Goal: Task Accomplishment & Management: Use online tool/utility

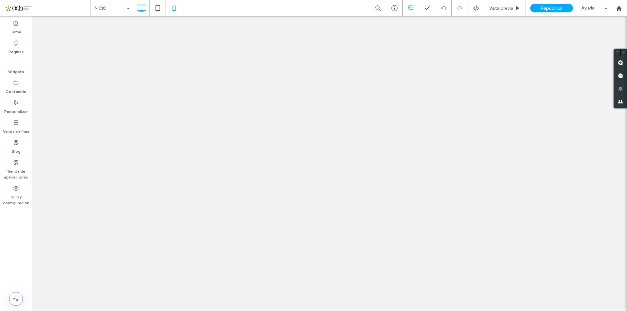
click at [169, 7] on icon at bounding box center [173, 8] width 13 height 13
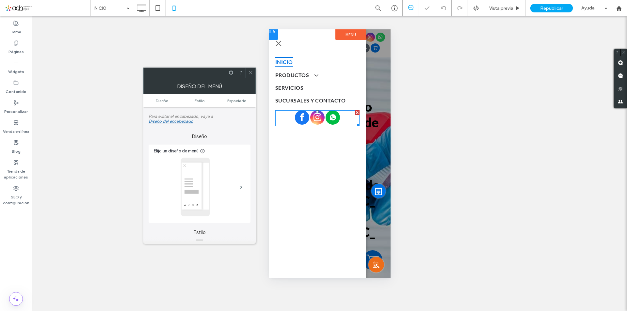
click at [304, 116] on span "facebook" at bounding box center [301, 117] width 14 height 14
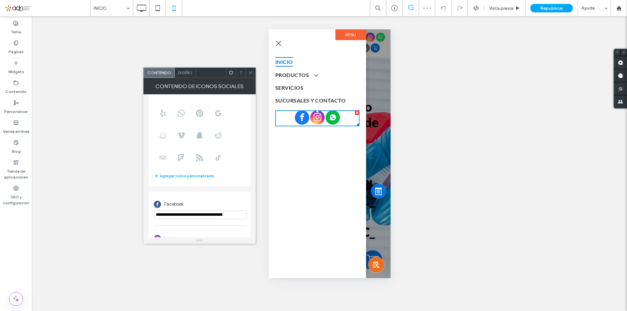
scroll to position [98, 0]
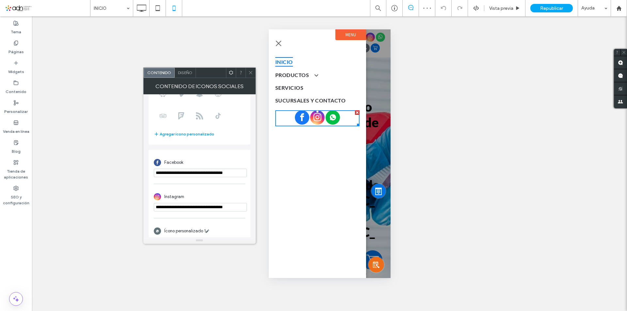
click at [191, 136] on button "Agregar ícono personalizado" at bounding box center [184, 134] width 60 height 8
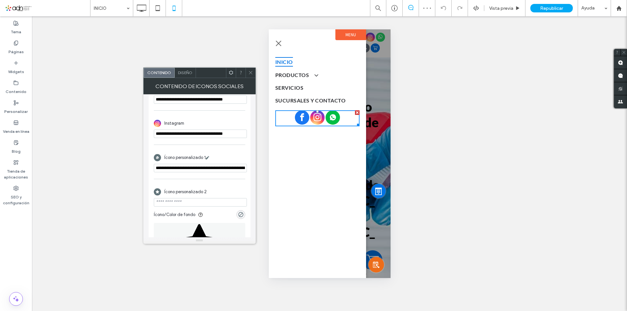
scroll to position [243, 0]
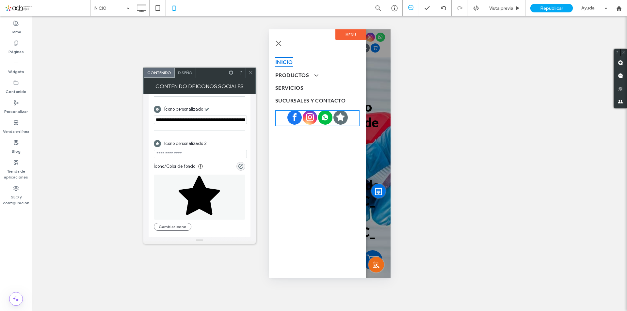
drag, startPoint x: 185, startPoint y: 225, endPoint x: 206, endPoint y: 219, distance: 21.7
click at [185, 225] on button "Cambiar icono" at bounding box center [173, 227] width 38 height 8
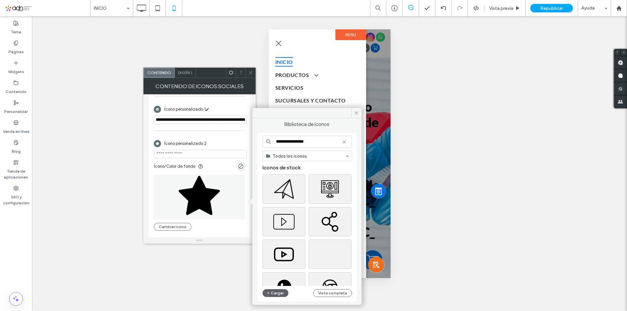
click at [343, 143] on use at bounding box center [343, 141] width 3 height 3
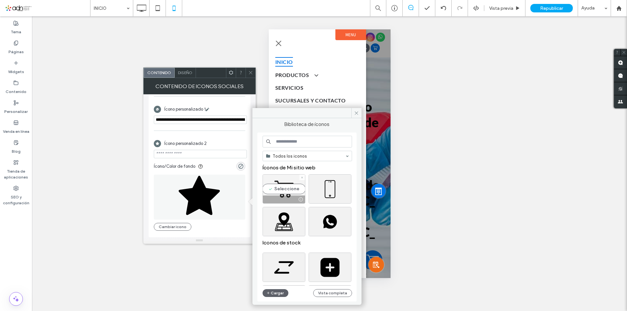
click at [294, 187] on div "Seleccione" at bounding box center [283, 188] width 43 height 29
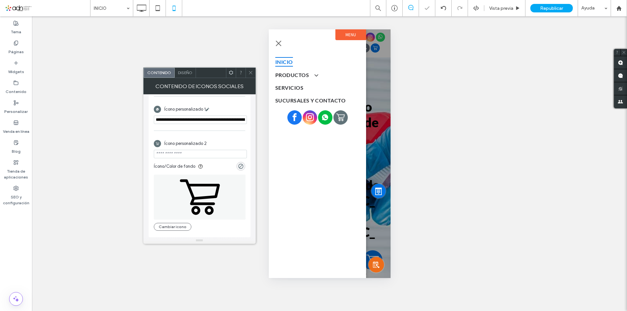
click at [236, 168] on section "Ícono/Color de fondo" at bounding box center [199, 164] width 91 height 13
click at [240, 168] on div "rgba(0, 0, 0, 0)" at bounding box center [241, 167] width 6 height 6
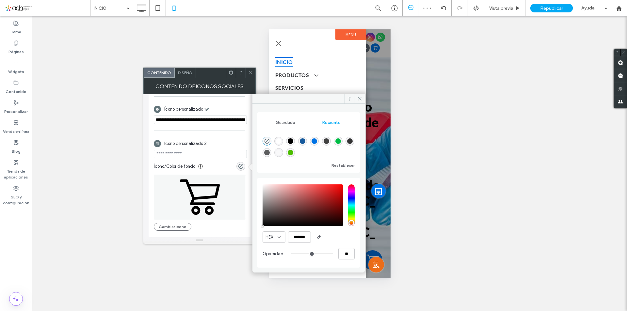
click at [303, 142] on div "rgba(23, 90, 156, 1)" at bounding box center [303, 141] width 6 height 6
type input "*******"
type input "***"
type input "****"
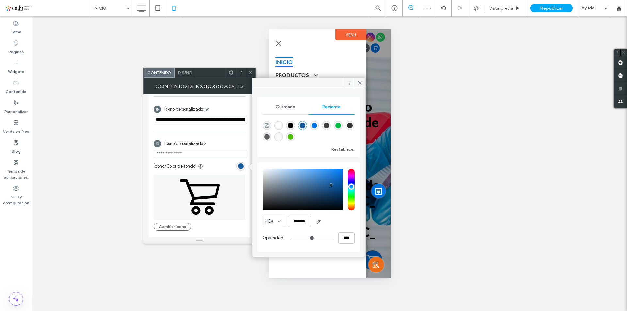
click at [312, 123] on div "rgba(0, 115, 228, 1)" at bounding box center [314, 126] width 6 height 6
type input "*******"
click at [198, 146] on span "Ícono personalizado 2" at bounding box center [185, 143] width 42 height 7
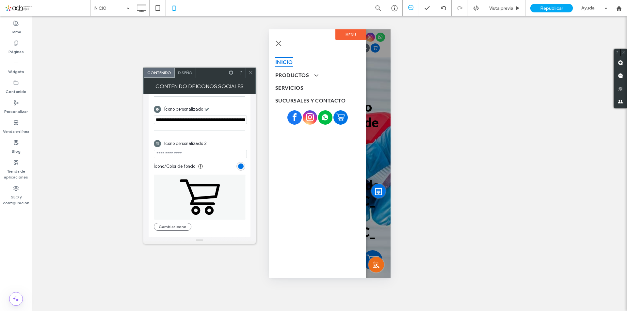
click at [195, 152] on input "url" at bounding box center [200, 154] width 93 height 8
paste input "**********"
type input "**********"
click at [252, 75] on span at bounding box center [250, 73] width 5 height 10
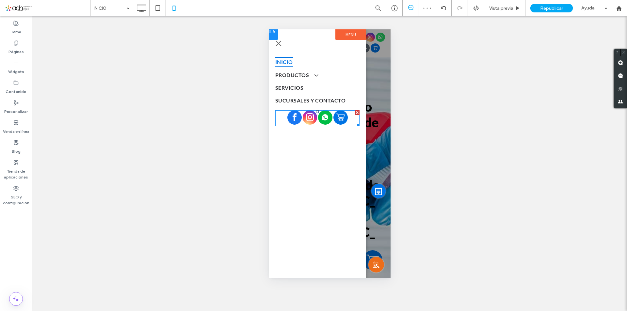
click at [332, 116] on div at bounding box center [317, 118] width 60 height 16
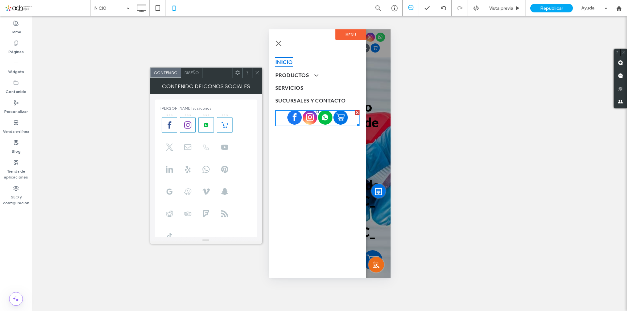
click at [203, 146] on icon at bounding box center [205, 147] width 7 height 7
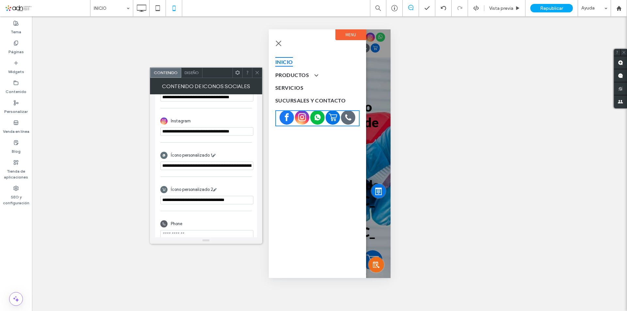
scroll to position [205, 0]
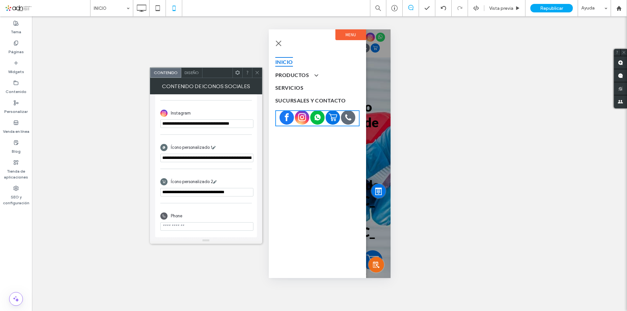
click at [201, 228] on input "phone" at bounding box center [206, 226] width 93 height 8
paste input "**********"
click at [162, 226] on input "phone" at bounding box center [206, 226] width 93 height 8
type input "**********"
click at [255, 70] on icon at bounding box center [257, 72] width 5 height 5
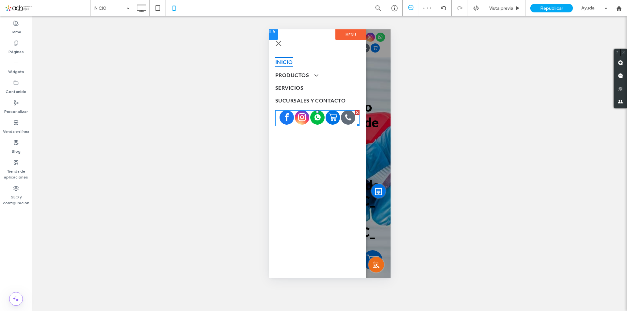
click at [318, 118] on icon "Social network" at bounding box center [317, 117] width 6 height 6
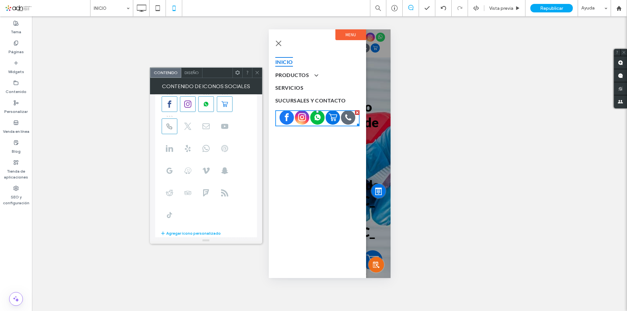
scroll to position [0, 0]
click at [231, 119] on span at bounding box center [225, 125] width 16 height 16
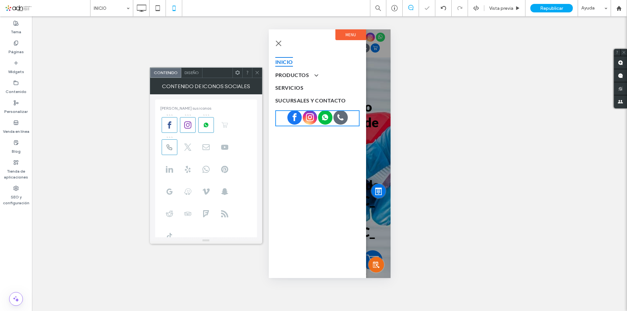
click at [229, 120] on span at bounding box center [225, 125] width 16 height 16
click at [171, 147] on icon at bounding box center [169, 147] width 7 height 7
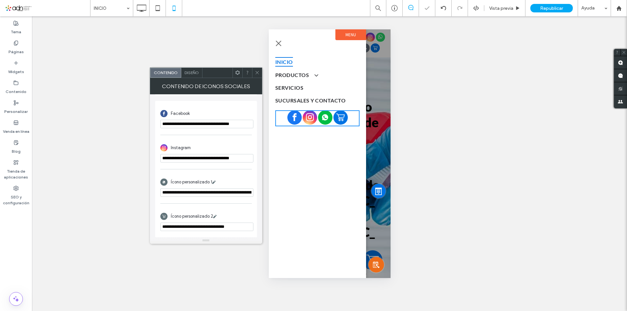
scroll to position [171, 0]
click at [255, 75] on span at bounding box center [257, 73] width 5 height 10
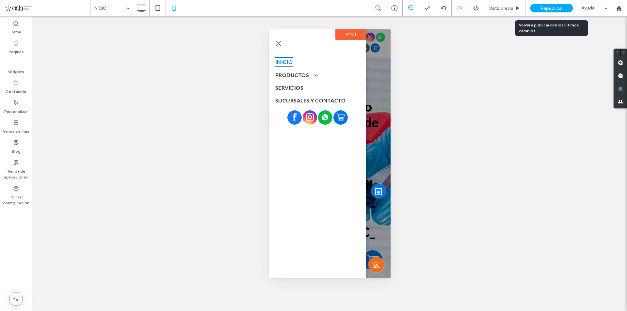
click at [543, 11] on div "Republicar" at bounding box center [551, 8] width 42 height 8
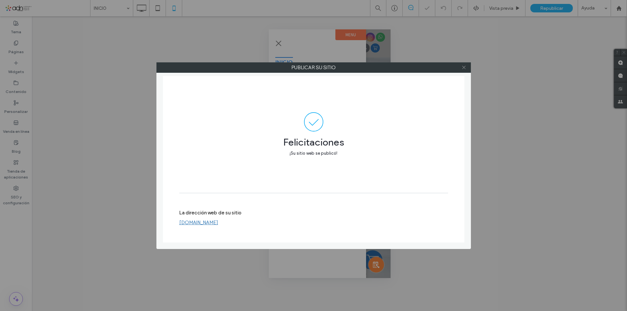
click at [465, 67] on icon at bounding box center [463, 67] width 5 height 5
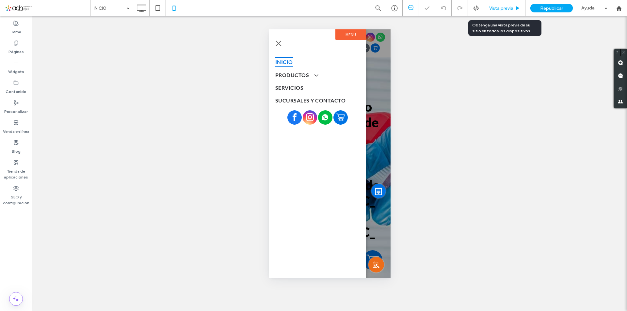
click at [510, 6] on span "Vista previa" at bounding box center [501, 9] width 24 height 6
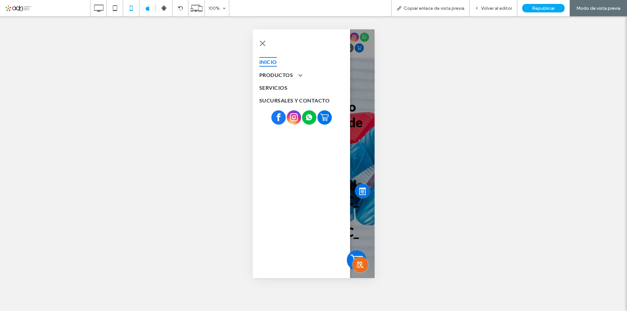
click at [323, 116] on icon "Social network" at bounding box center [323, 117] width 9 height 9
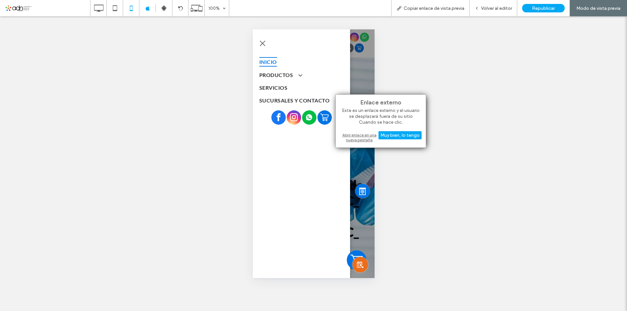
click at [363, 140] on div "Abrir enlace en una nueva pestaña" at bounding box center [381, 138] width 82 height 12
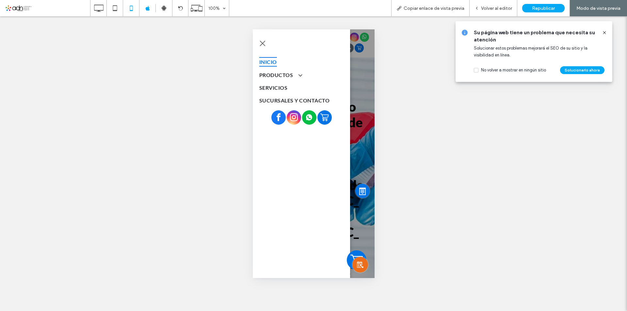
click at [275, 117] on span "facebook" at bounding box center [278, 117] width 14 height 14
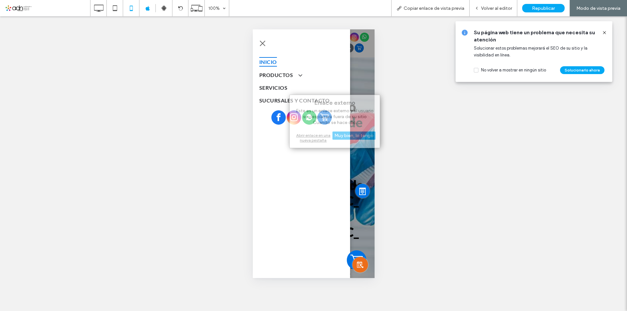
click at [315, 142] on div "Abrir enlace en una nueva pestaña" at bounding box center [335, 138] width 82 height 12
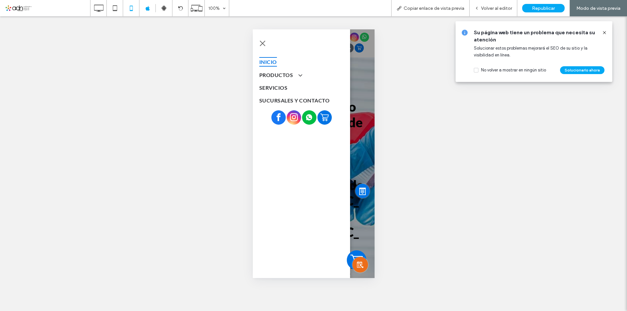
click at [309, 116] on icon "Social network" at bounding box center [308, 117] width 6 height 6
click at [309, 117] on icon "Social network" at bounding box center [308, 117] width 6 height 6
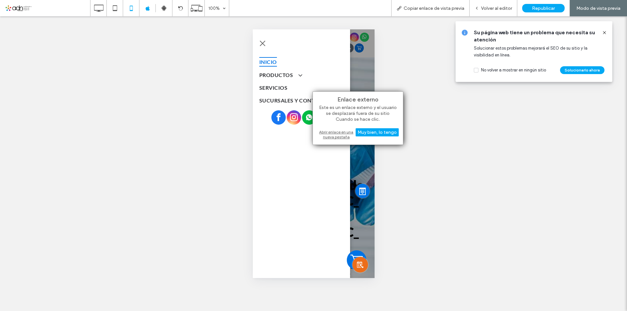
click at [328, 140] on div "Abrir enlace en una nueva pestaña" at bounding box center [358, 135] width 82 height 12
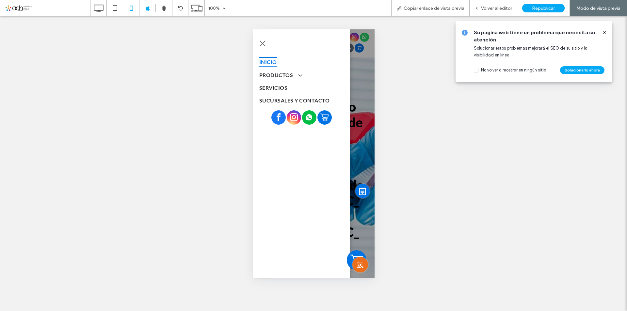
click at [260, 40] on button "menu" at bounding box center [262, 43] width 13 height 13
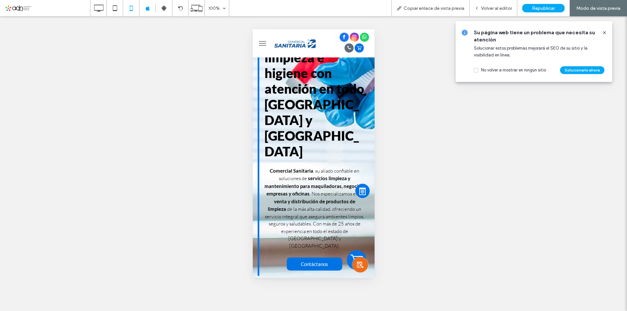
scroll to position [98, 0]
